Goal: Transaction & Acquisition: Purchase product/service

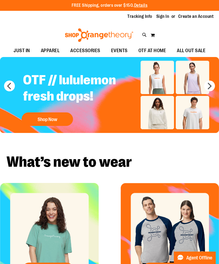
click at [163, 17] on link "Sign In" at bounding box center [162, 17] width 13 height 6
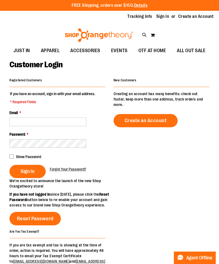
click at [28, 124] on input "Email *" at bounding box center [47, 122] width 77 height 9
type input "**********"
click at [32, 170] on span "Sign In" at bounding box center [28, 171] width 14 height 6
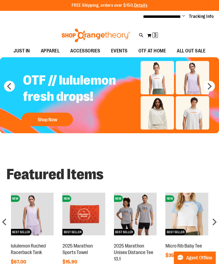
click at [155, 35] on span "3" at bounding box center [155, 34] width 3 height 5
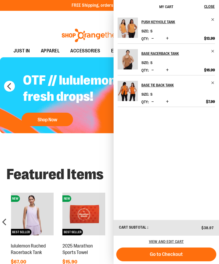
click at [126, 26] on img "Product" at bounding box center [128, 28] width 20 height 20
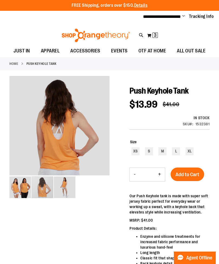
click at [41, 187] on div "carousel" at bounding box center [43, 188] width 22 height 22
click at [67, 189] on img "image 3 of 3" at bounding box center [65, 188] width 22 height 22
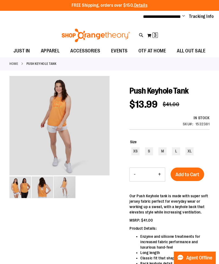
click at [25, 189] on img "image 1 of 3" at bounding box center [20, 188] width 22 height 22
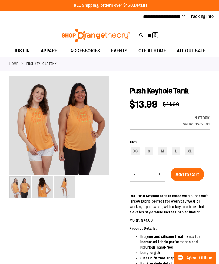
click at [155, 35] on span "3" at bounding box center [155, 34] width 3 height 5
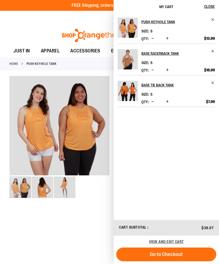
click at [214, 18] on span "Remove item" at bounding box center [213, 20] width 4 height 4
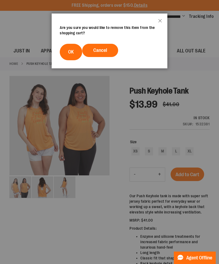
click at [73, 51] on span "OK" at bounding box center [71, 51] width 6 height 5
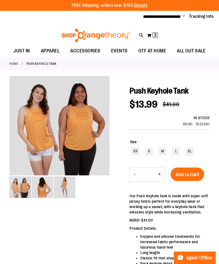
click at [156, 36] on span "3" at bounding box center [155, 34] width 3 height 5
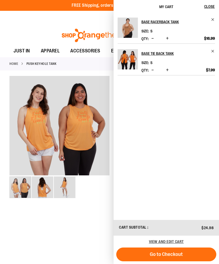
click at [89, 228] on div at bounding box center [109, 200] width 200 height 248
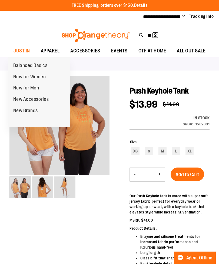
click at [41, 78] on span "New for Women" at bounding box center [29, 77] width 33 height 7
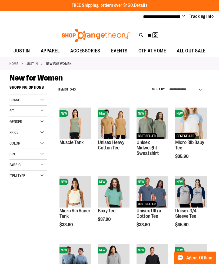
click at [75, 170] on span "Quickview" at bounding box center [72, 177] width 26 height 14
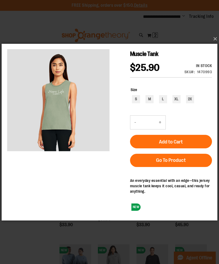
click at [217, 39] on button "×" at bounding box center [111, 39] width 216 height 12
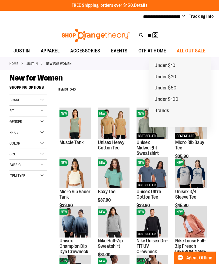
click at [171, 77] on span "Under $20" at bounding box center [165, 77] width 22 height 7
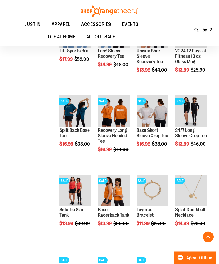
scroll to position [171, 0]
click at [77, 256] on span "Quickview" at bounding box center [72, 263] width 26 height 14
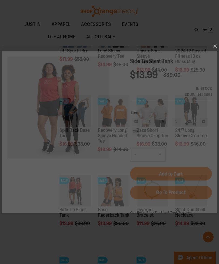
scroll to position [0, 0]
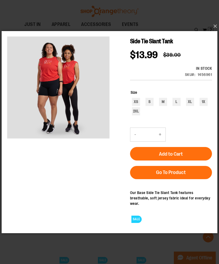
click at [212, 32] on button "×" at bounding box center [111, 26] width 216 height 12
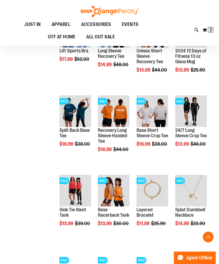
click at [118, 256] on span "Quickview" at bounding box center [111, 263] width 26 height 14
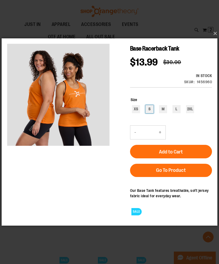
click at [148, 108] on div "S" at bounding box center [149, 109] width 8 height 8
type input "***"
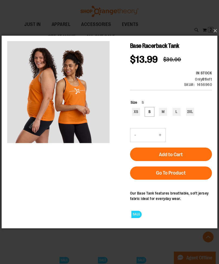
click at [174, 155] on span "Add to Cart" at bounding box center [171, 155] width 24 height 6
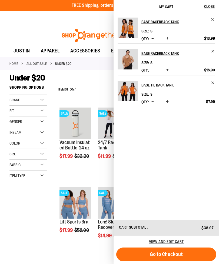
click at [208, 8] on span "Close" at bounding box center [209, 6] width 11 height 4
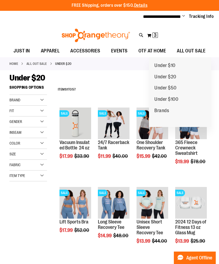
click at [173, 77] on span "Under $20" at bounding box center [165, 77] width 22 height 7
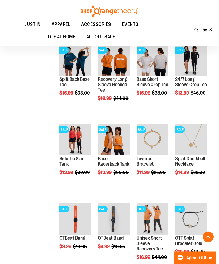
scroll to position [222, 0]
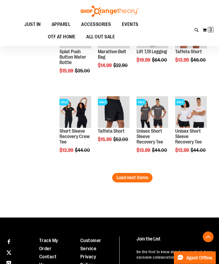
scroll to position [647, 0]
click at [139, 180] on span "Load next items" at bounding box center [133, 177] width 32 height 5
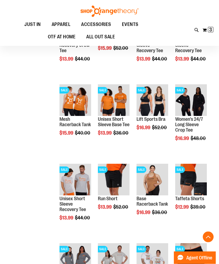
scroll to position [738, 0]
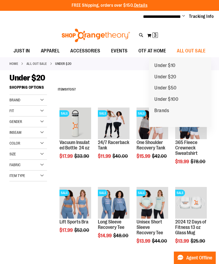
click at [170, 65] on span "Under $10" at bounding box center [164, 66] width 21 height 7
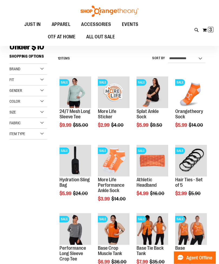
scroll to position [33, 0]
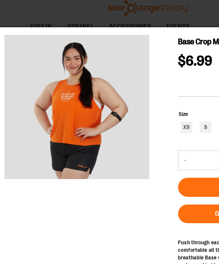
scroll to position [36, 0]
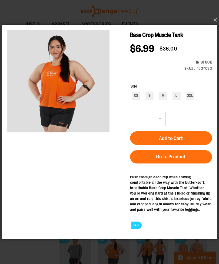
click at [216, 18] on button "×" at bounding box center [111, 20] width 216 height 12
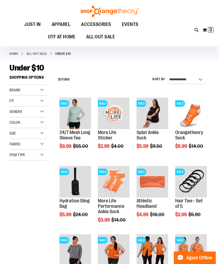
scroll to position [33, 0]
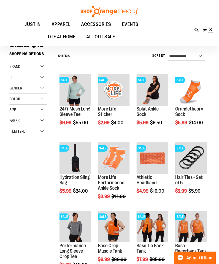
click at [208, 31] on span "3 3 items" at bounding box center [210, 29] width 5 height 5
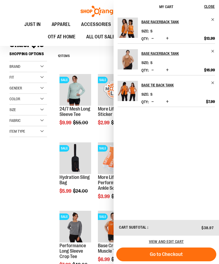
click at [212, 5] on span "Close" at bounding box center [209, 6] width 11 height 4
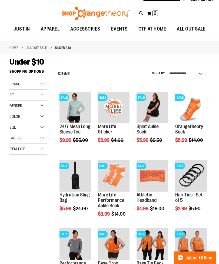
scroll to position [0, 0]
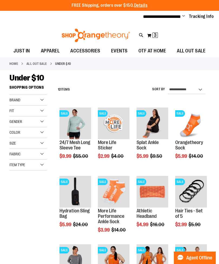
click at [120, 51] on span "EVENTS" at bounding box center [119, 51] width 16 height 12
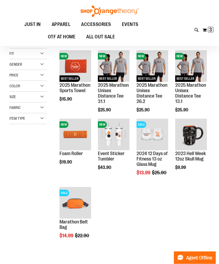
scroll to position [57, 0]
click at [166, 240] on ol "NEW BEST SELLER 2025 Marathon Sports Towel $15.90 Quickview Add to Cart In stoc…" at bounding box center [132, 150] width 154 height 205
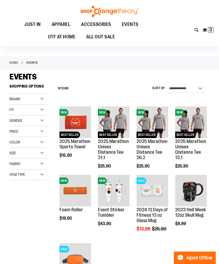
scroll to position [0, 0]
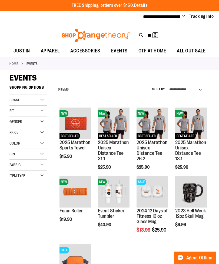
click at [182, 18] on span "Change" at bounding box center [183, 16] width 3 height 5
click at [162, 34] on link "Sign Out" at bounding box center [164, 36] width 47 height 10
